Goal: Navigation & Orientation: Find specific page/section

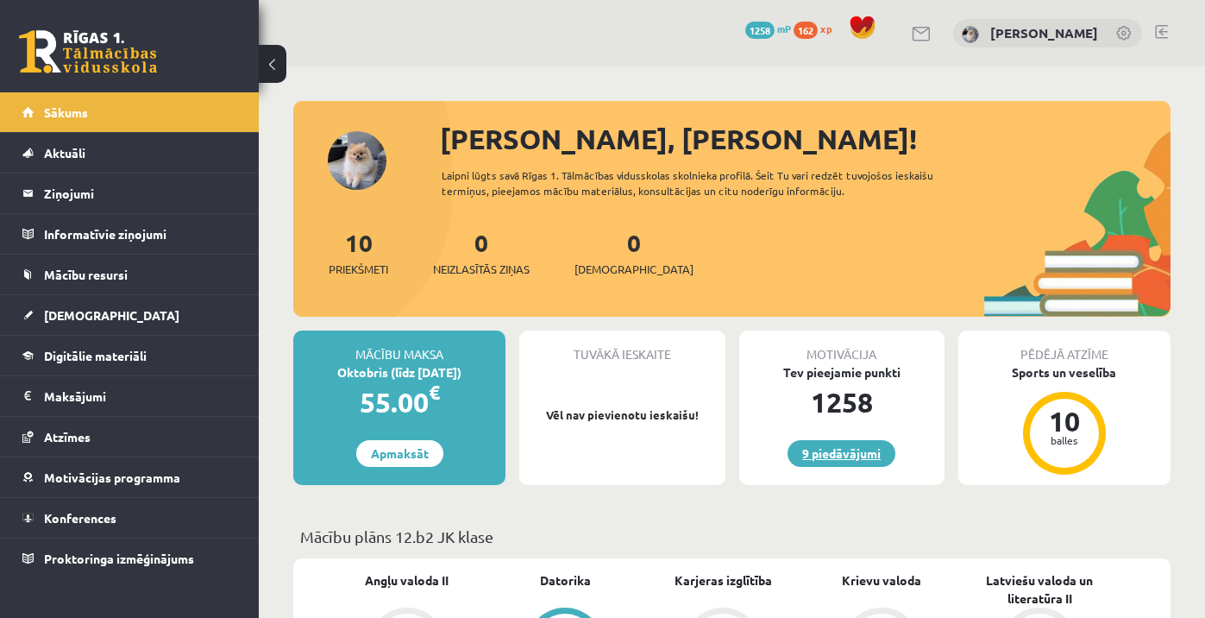
click at [855, 463] on link "9 piedāvājumi" at bounding box center [842, 453] width 108 height 27
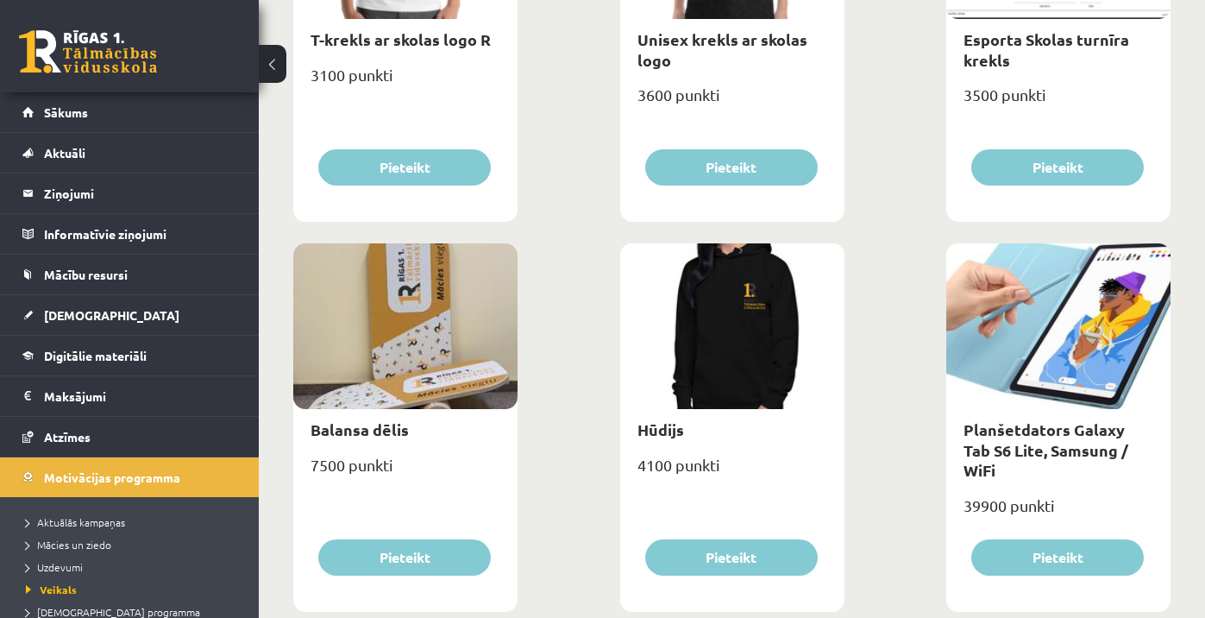
scroll to position [1175, 0]
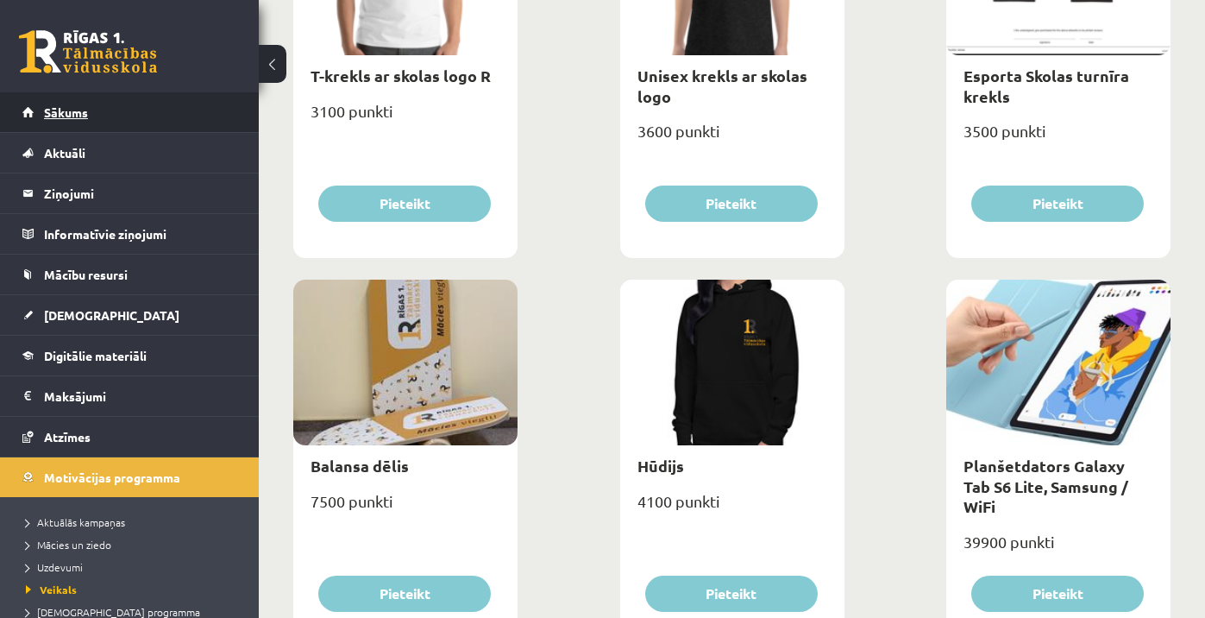
click at [199, 119] on link "Sākums" at bounding box center [129, 112] width 215 height 40
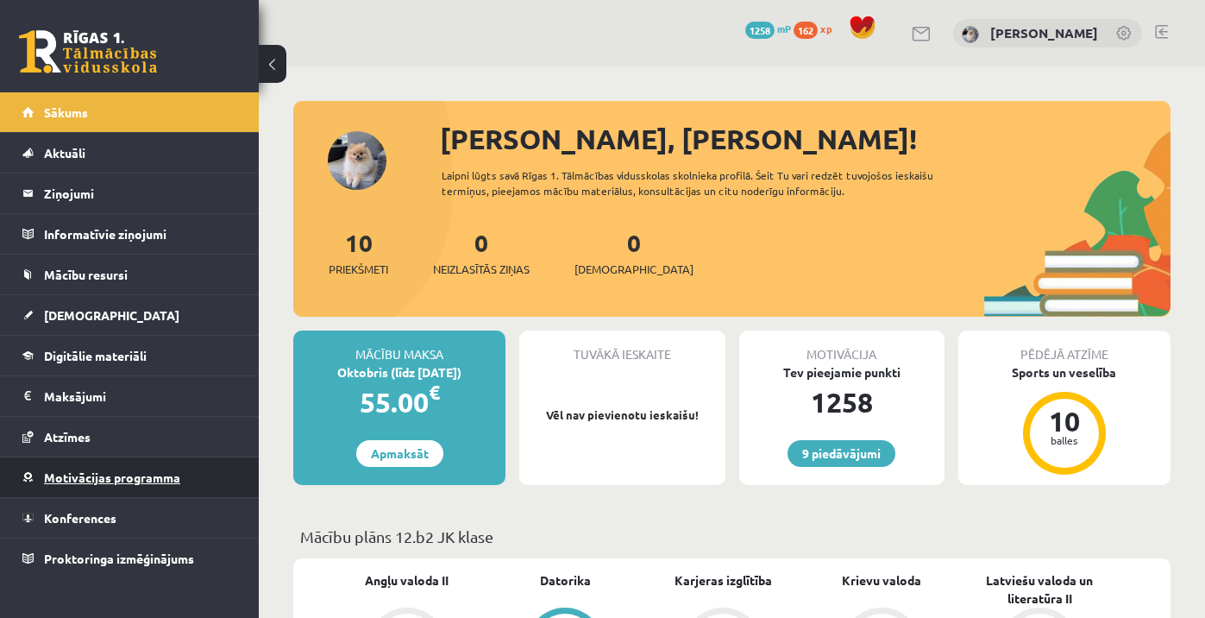
click at [107, 483] on span "Motivācijas programma" at bounding box center [112, 477] width 136 height 16
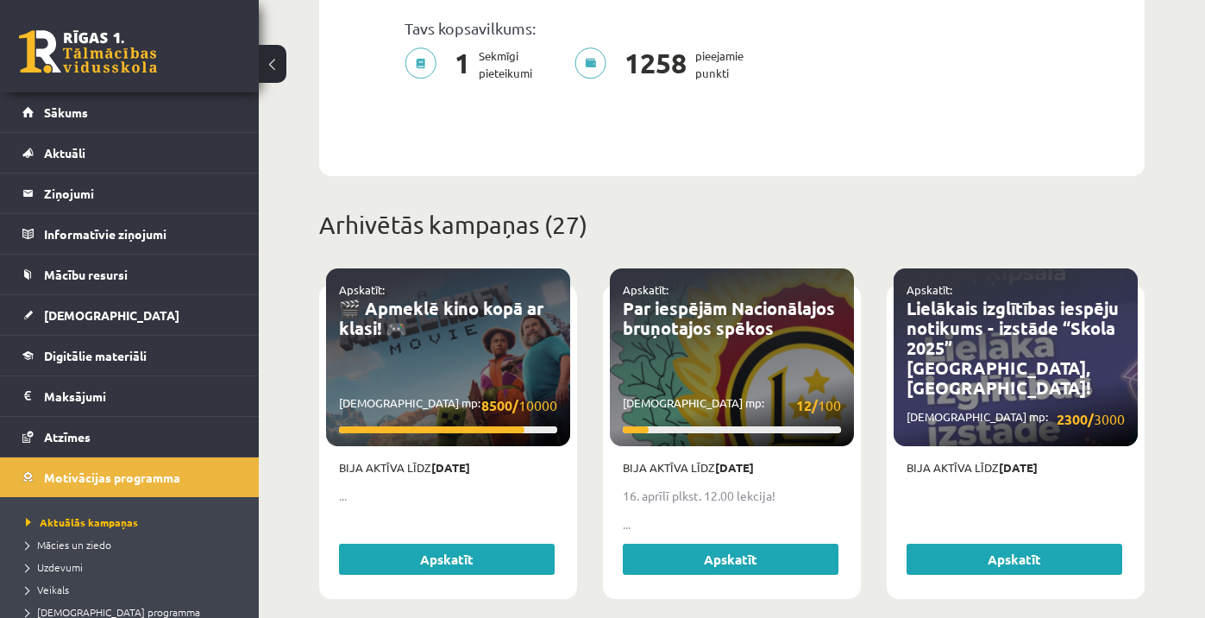
scroll to position [581, 0]
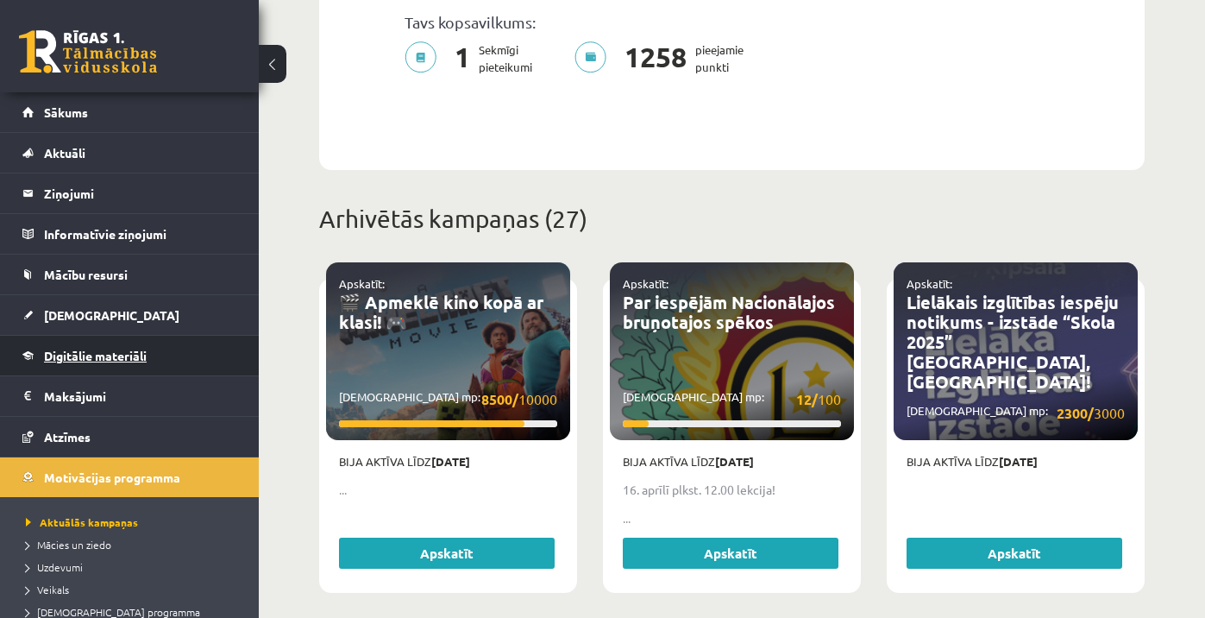
click at [116, 361] on span "Digitālie materiāli" at bounding box center [95, 356] width 103 height 16
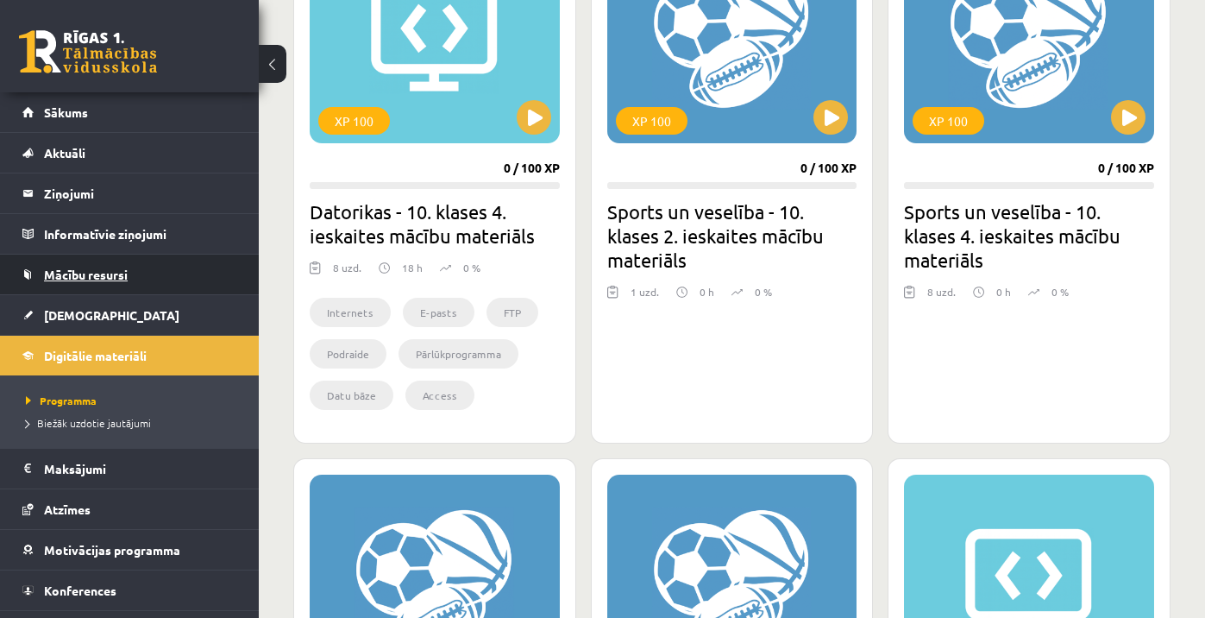
click at [97, 286] on link "Mācību resursi" at bounding box center [129, 275] width 215 height 40
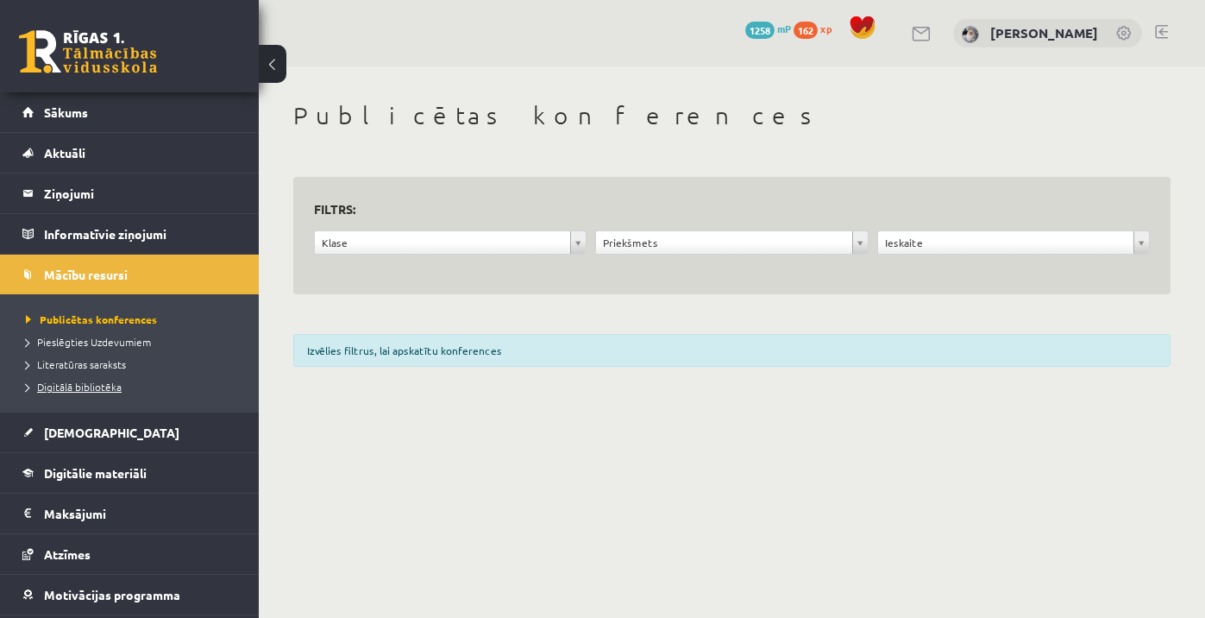
click at [78, 391] on span "Digitālā bibliotēka" at bounding box center [74, 387] width 96 height 14
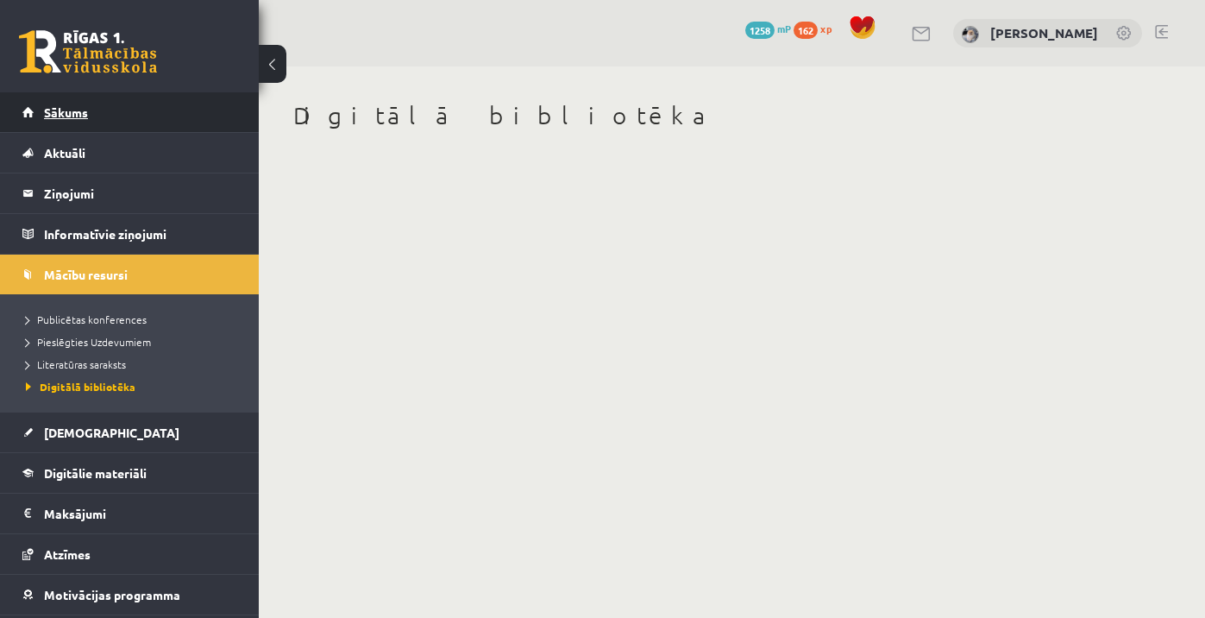
click at [115, 123] on link "Sākums" at bounding box center [129, 112] width 215 height 40
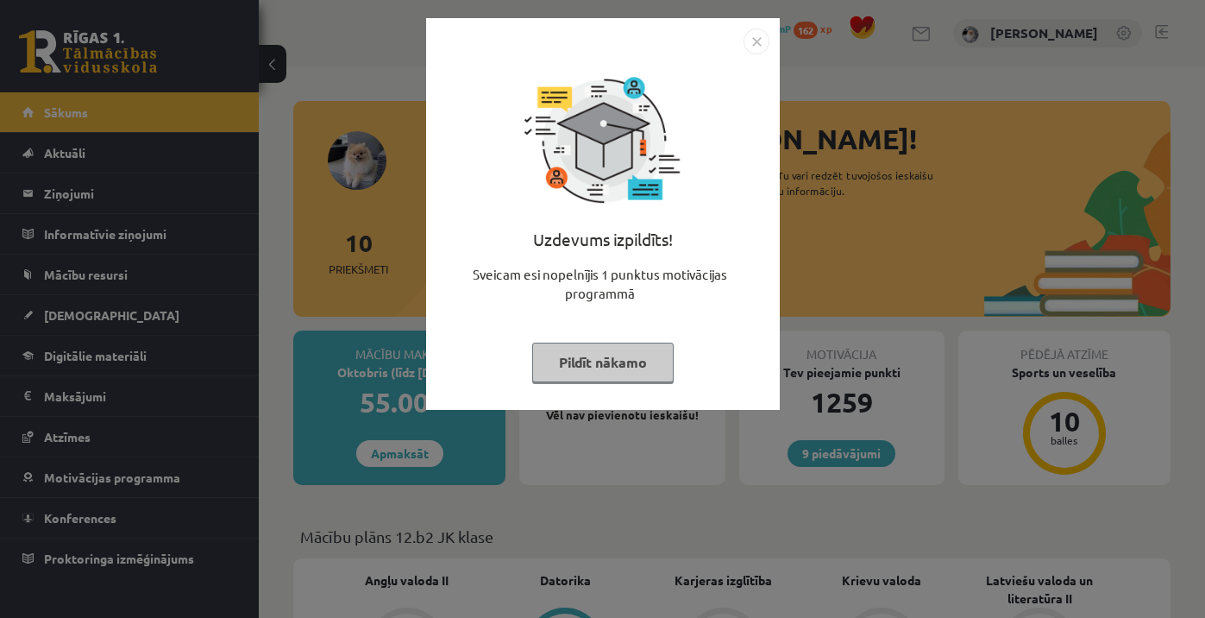
click at [617, 342] on button "Pildīt nākamo" at bounding box center [602, 362] width 141 height 40
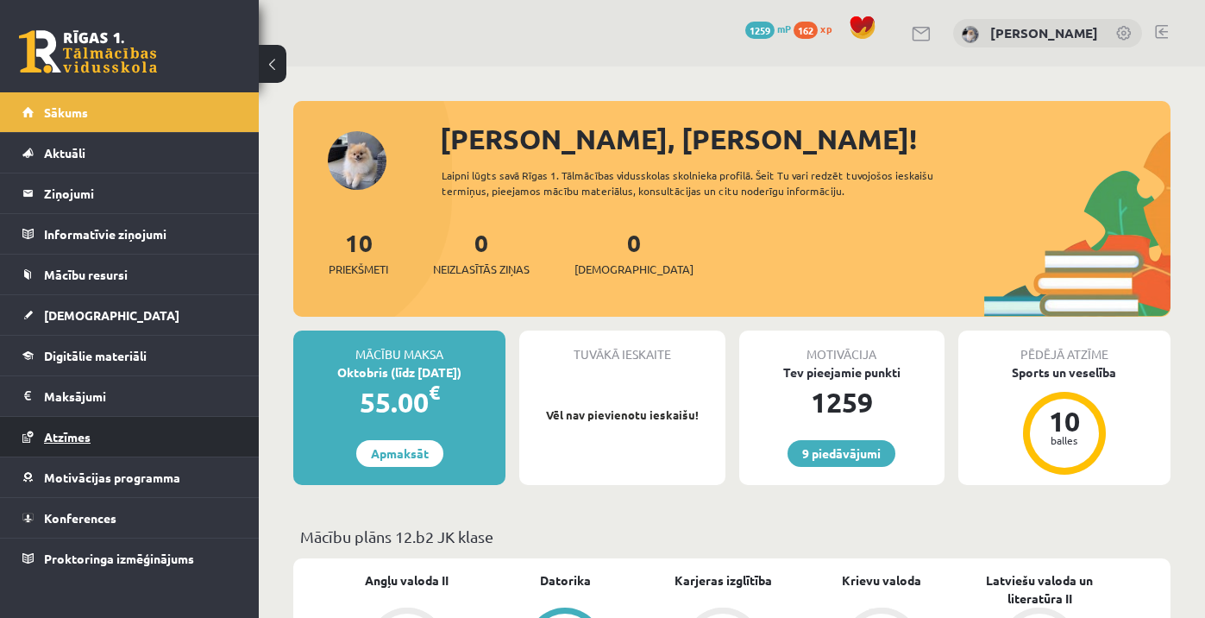
click at [74, 454] on link "Atzīmes" at bounding box center [129, 437] width 215 height 40
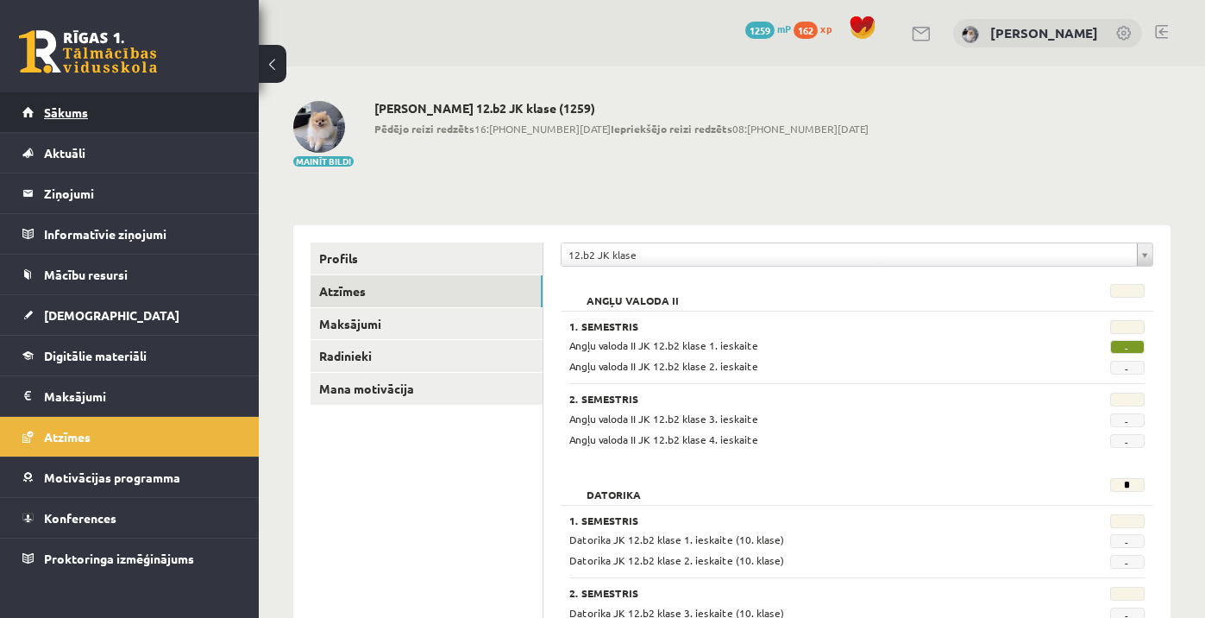
click at [180, 125] on link "Sākums" at bounding box center [129, 112] width 215 height 40
